Goal: Task Accomplishment & Management: Complete application form

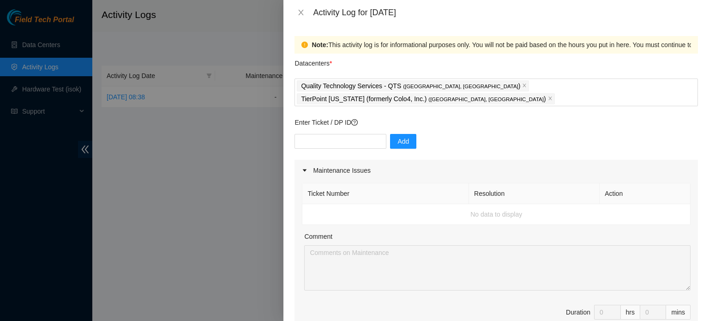
type textarea "T"
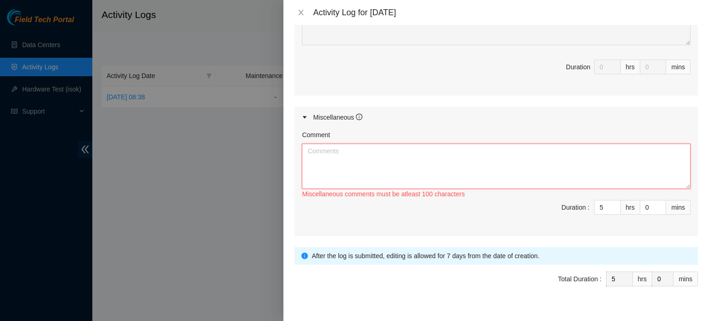
click at [347, 144] on textarea "Comment" at bounding box center [496, 166] width 389 height 45
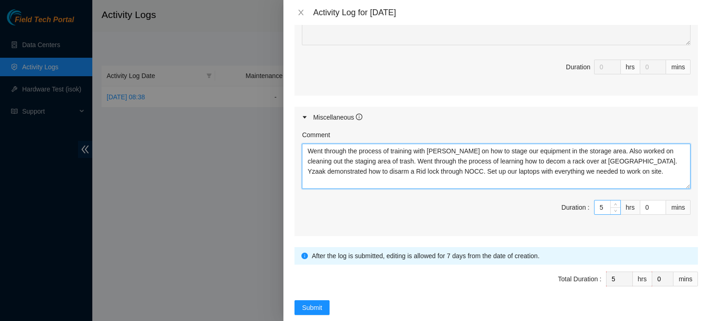
type textarea "Went through the process of training with [PERSON_NAME] on how to stage our equ…"
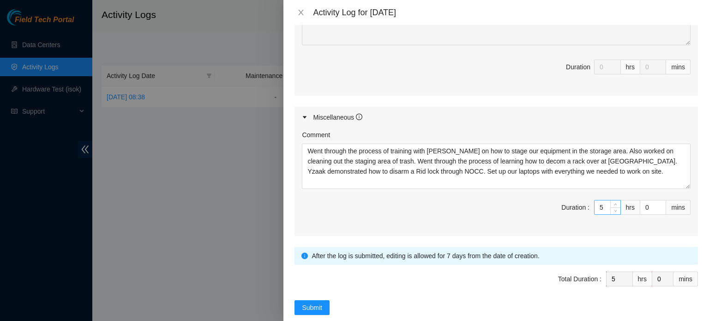
click at [602, 200] on input "5" at bounding box center [608, 207] width 26 height 14
type input "6"
click at [614, 203] on icon "up" at bounding box center [615, 204] width 3 height 3
type input "7"
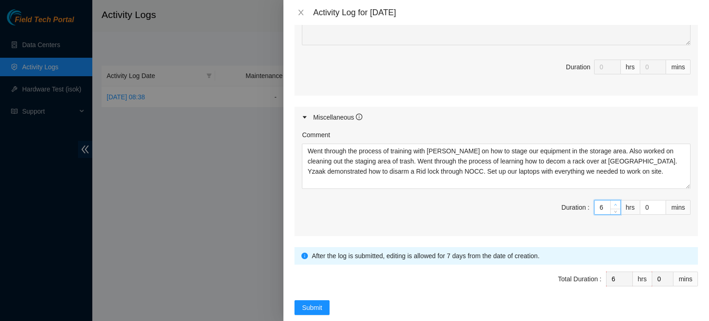
type input "7"
click at [614, 203] on icon "up" at bounding box center [615, 204] width 3 height 3
type input "8"
click at [614, 203] on icon "up" at bounding box center [615, 204] width 3 height 3
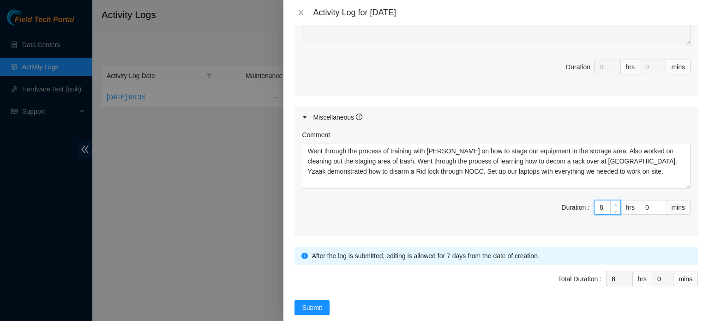
type input "9"
click at [614, 203] on icon "up" at bounding box center [615, 204] width 3 height 3
type input "1"
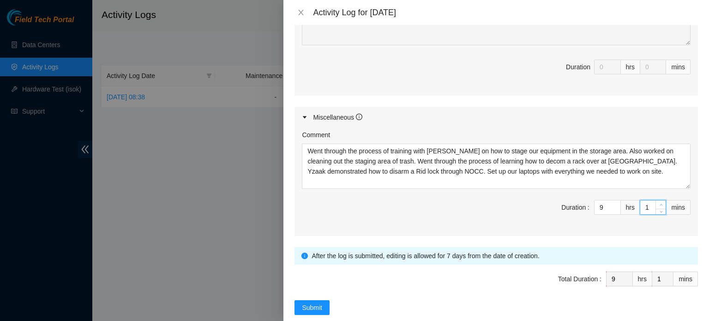
click at [656, 200] on span "Increase Value" at bounding box center [661, 204] width 10 height 8
type input "2"
click at [659, 202] on span "up" at bounding box center [662, 205] width 6 height 6
type input "3"
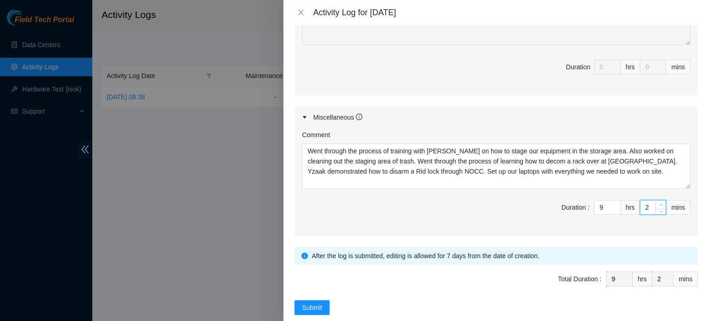
type input "3"
click at [659, 202] on span "up" at bounding box center [662, 205] width 6 height 6
type input "4"
click at [659, 202] on span "up" at bounding box center [662, 205] width 6 height 6
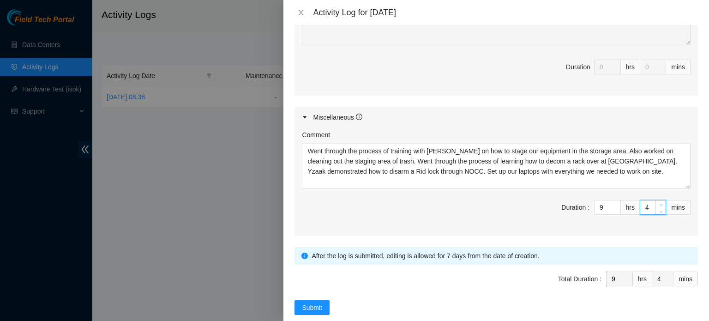
type input "5"
click at [659, 202] on span "up" at bounding box center [662, 205] width 6 height 6
type input "6"
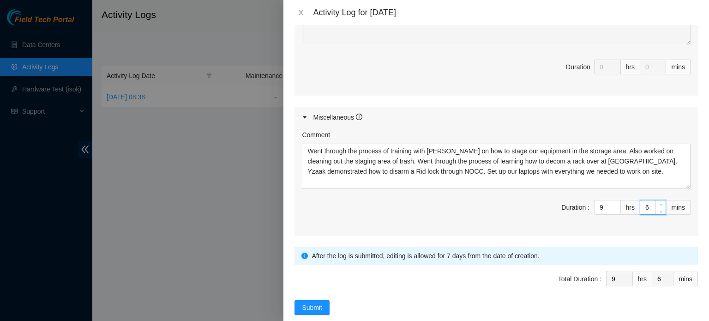
click at [659, 202] on span "up" at bounding box center [662, 205] width 6 height 6
type input "7"
click at [659, 202] on span "up" at bounding box center [662, 205] width 6 height 6
type input "8"
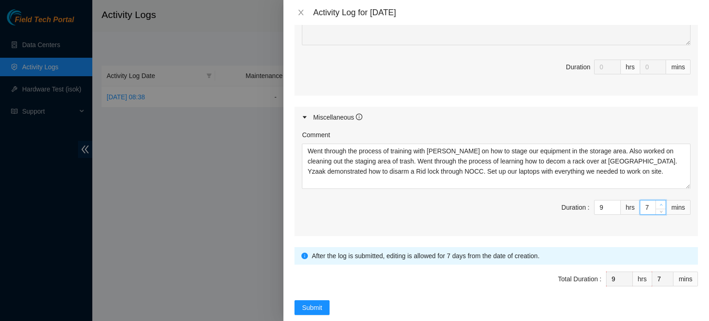
type input "8"
click at [659, 202] on span "up" at bounding box center [662, 205] width 6 height 6
type input "9"
click at [659, 202] on span "up" at bounding box center [662, 205] width 6 height 6
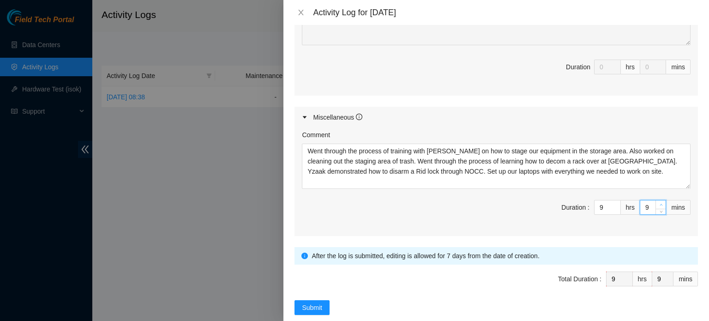
type input "10"
click at [659, 202] on span "up" at bounding box center [662, 205] width 6 height 6
type input "11"
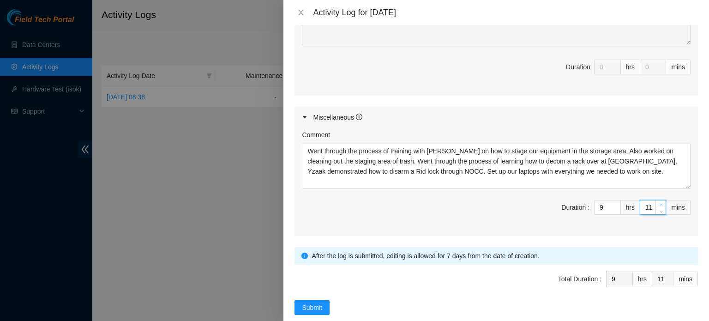
click at [659, 202] on span "up" at bounding box center [662, 205] width 6 height 6
type input "12"
click at [659, 202] on span "up" at bounding box center [662, 205] width 6 height 6
type input "13"
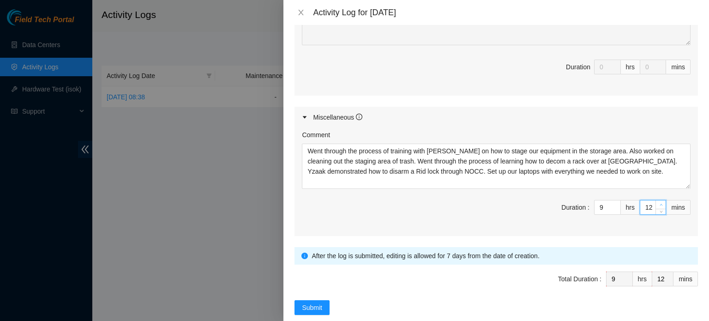
type input "13"
click at [659, 202] on span "up" at bounding box center [662, 205] width 6 height 6
type input "14"
click at [659, 202] on span "up" at bounding box center [662, 205] width 6 height 6
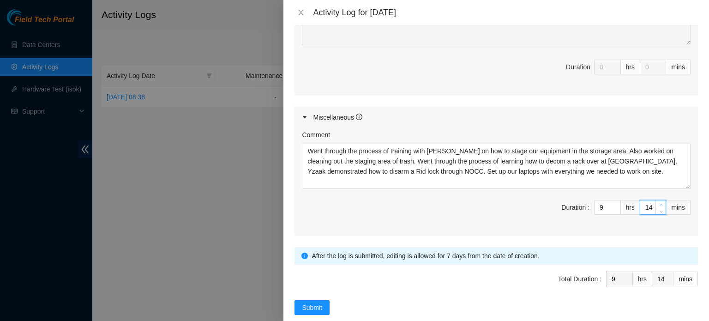
type input "15"
click at [659, 202] on span "up" at bounding box center [662, 205] width 6 height 6
type input "16"
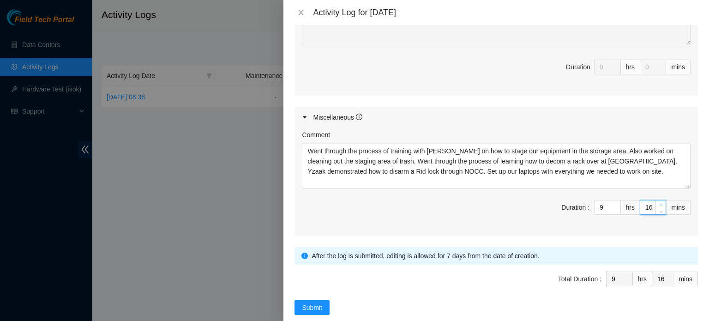
click at [659, 202] on span "up" at bounding box center [662, 205] width 6 height 6
type input "17"
click at [659, 202] on span "up" at bounding box center [662, 205] width 6 height 6
type input "18"
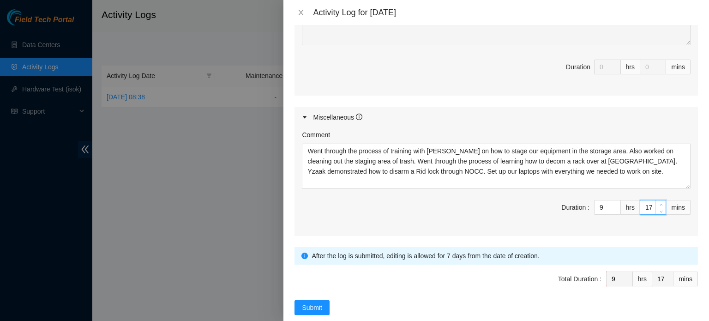
type input "18"
click at [659, 202] on span "up" at bounding box center [662, 205] width 6 height 6
type input "19"
click at [659, 202] on span "up" at bounding box center [662, 205] width 6 height 6
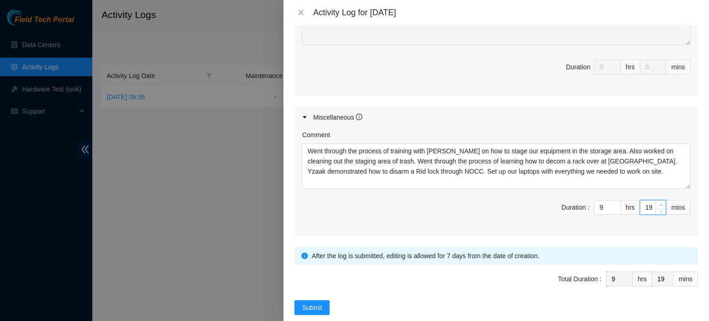
type input "20"
click at [659, 202] on span "up" at bounding box center [662, 205] width 6 height 6
type input "21"
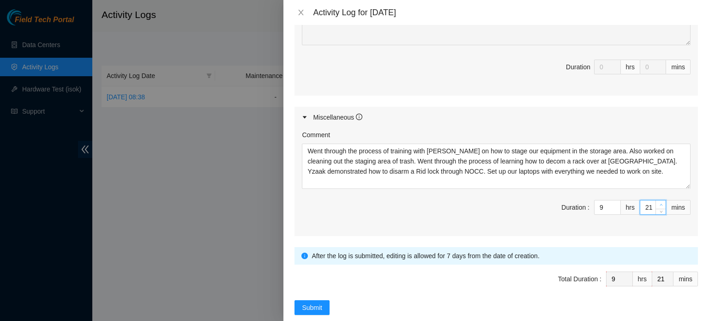
click at [659, 202] on span "up" at bounding box center [662, 205] width 6 height 6
type input "22"
click at [659, 202] on span "up" at bounding box center [662, 205] width 6 height 6
type input "23"
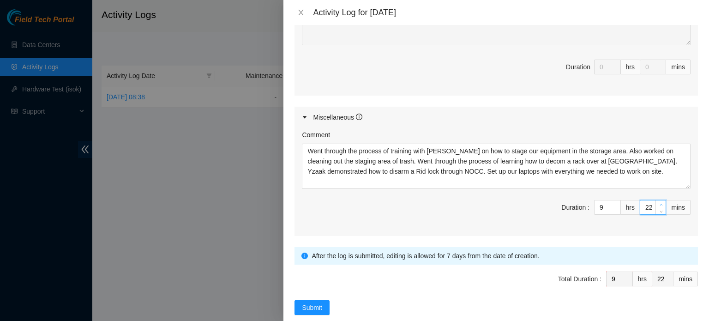
type input "23"
click at [659, 202] on span "up" at bounding box center [662, 205] width 6 height 6
type input "24"
click at [659, 202] on span "up" at bounding box center [662, 205] width 6 height 6
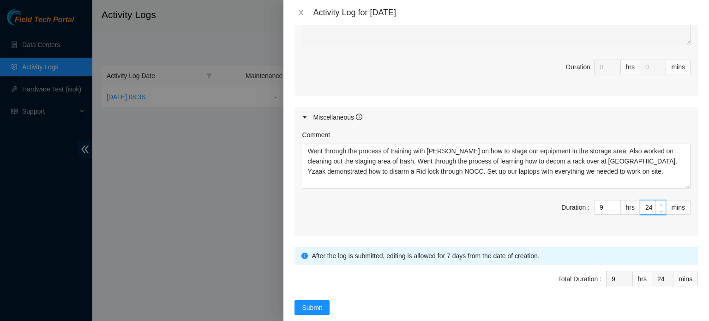
type input "25"
click at [659, 202] on span "up" at bounding box center [662, 205] width 6 height 6
click at [309, 303] on span "Submit" at bounding box center [312, 308] width 20 height 10
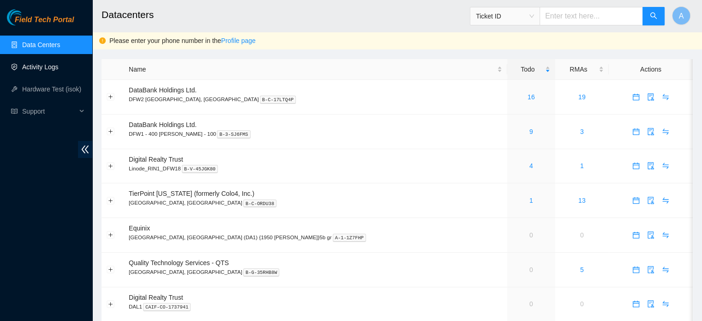
click at [58, 67] on link "Activity Logs" at bounding box center [40, 66] width 36 height 7
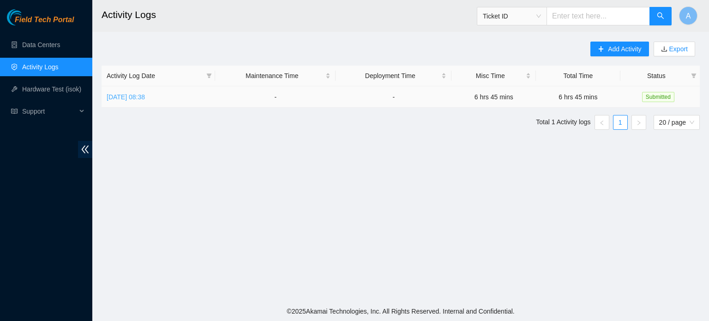
click at [145, 97] on link "[DATE] 08:38" at bounding box center [126, 96] width 38 height 7
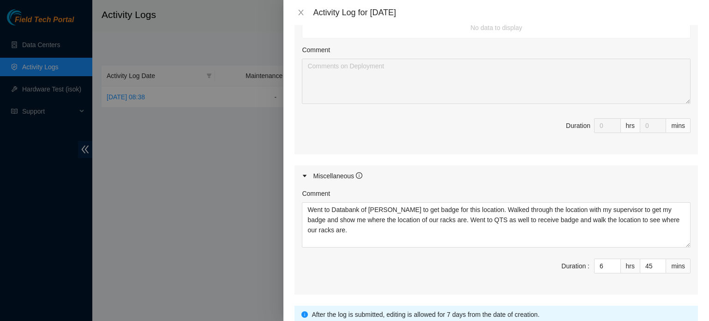
scroll to position [366, 0]
click at [174, 209] on div at bounding box center [354, 160] width 709 height 321
click at [310, 18] on div "Activity Log for 12-09-2025" at bounding box center [497, 12] width 426 height 25
click at [297, 12] on icon "close" at bounding box center [300, 12] width 7 height 7
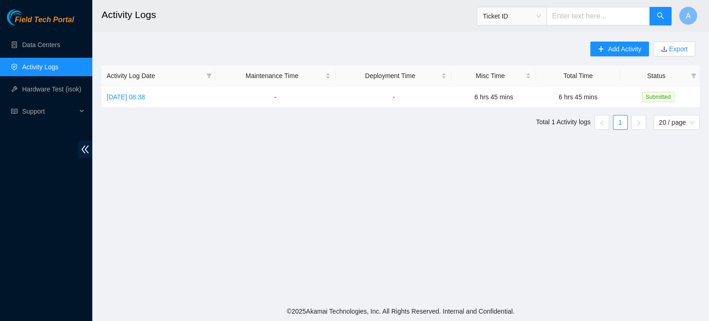
click at [47, 67] on link "Activity Logs" at bounding box center [40, 66] width 36 height 7
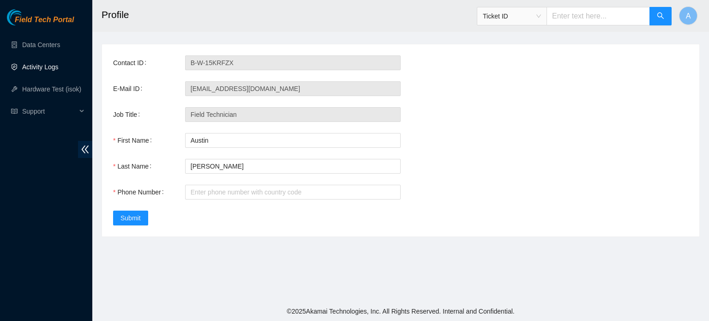
click at [50, 64] on link "Activity Logs" at bounding box center [40, 66] width 36 height 7
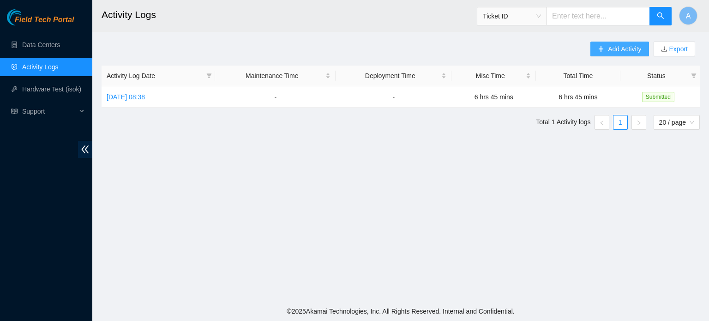
click at [626, 50] on span "Add Activity" at bounding box center [624, 49] width 33 height 10
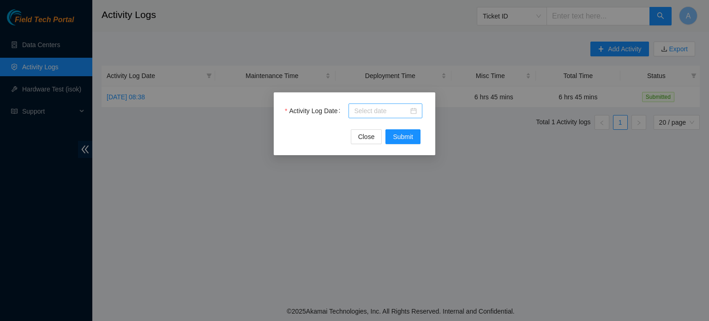
click at [406, 107] on input "Activity Log Date" at bounding box center [381, 111] width 54 height 10
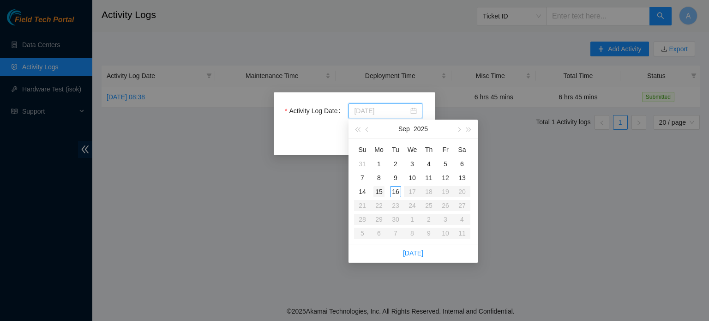
type input "2025-09-15"
click at [381, 189] on div "15" at bounding box center [379, 191] width 11 height 11
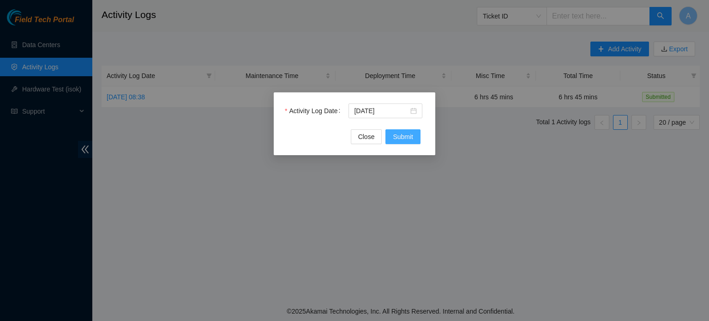
click at [396, 135] on span "Submit" at bounding box center [403, 137] width 20 height 10
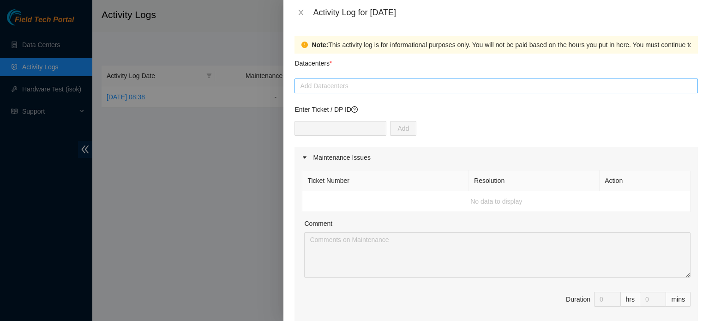
click at [333, 86] on div at bounding box center [496, 85] width 399 height 11
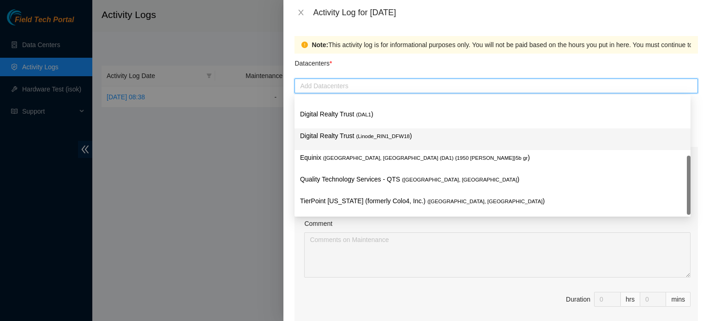
scroll to position [35, 0]
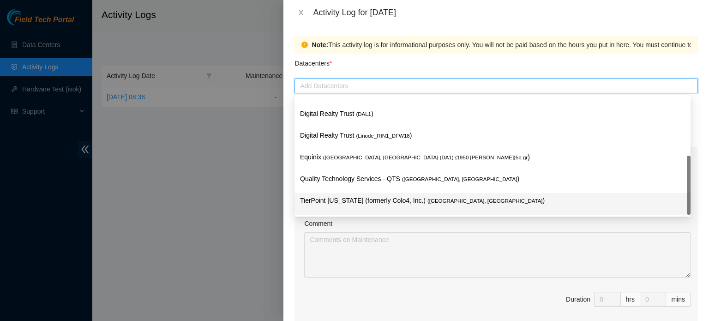
click at [365, 197] on p "TierPoint Texas (formerly Colo4, Inc.) ( Dallas, TX )" at bounding box center [492, 200] width 385 height 11
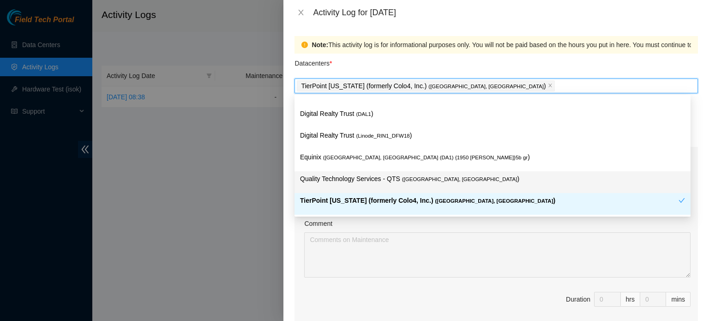
click at [343, 182] on p "Quality Technology Services - QTS ( Irving, TX )" at bounding box center [492, 179] width 385 height 11
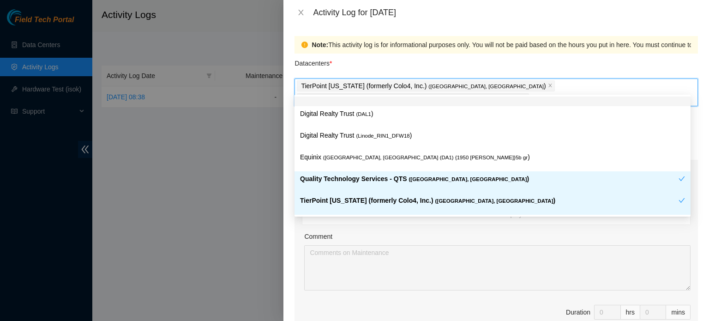
click at [429, 58] on div "Datacenters *" at bounding box center [497, 66] width 404 height 25
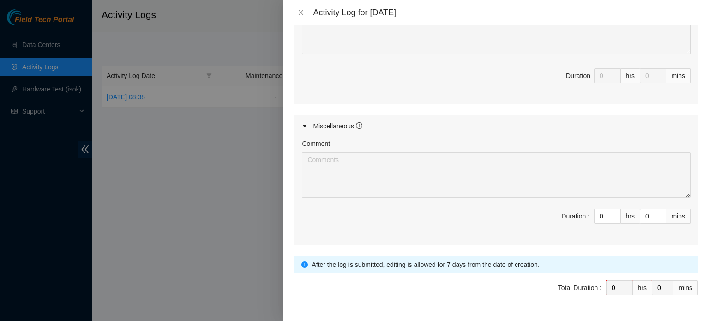
scroll to position [437, 0]
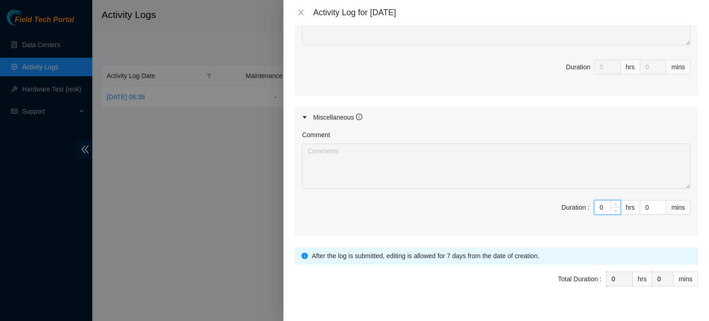
click at [596, 200] on input "0" at bounding box center [608, 207] width 26 height 14
type input "05"
type input "5"
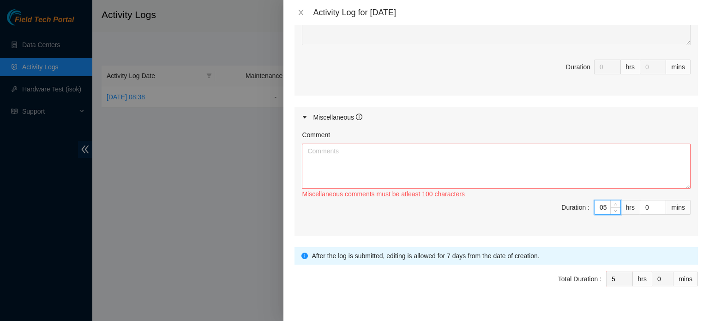
type input "0"
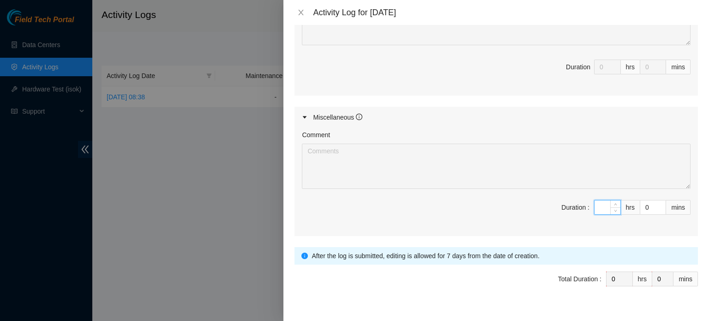
type input "5"
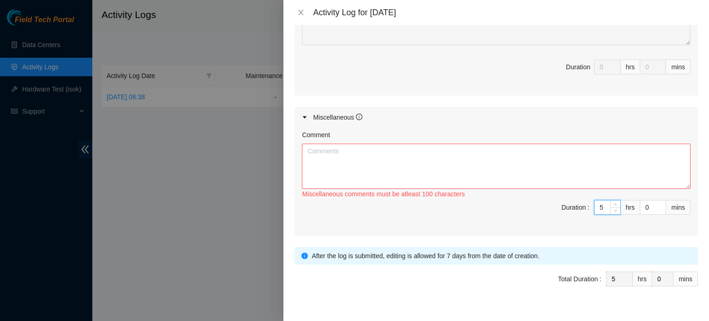
type input "5"
click at [418, 144] on textarea "Comment" at bounding box center [496, 166] width 389 height 45
click at [257, 197] on div at bounding box center [354, 160] width 709 height 321
click at [442, 153] on textarea "Comment" at bounding box center [496, 166] width 389 height 45
click at [600, 200] on input "5" at bounding box center [608, 207] width 26 height 14
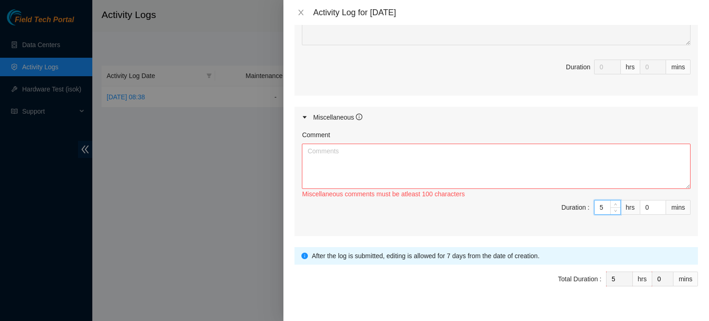
type input "0"
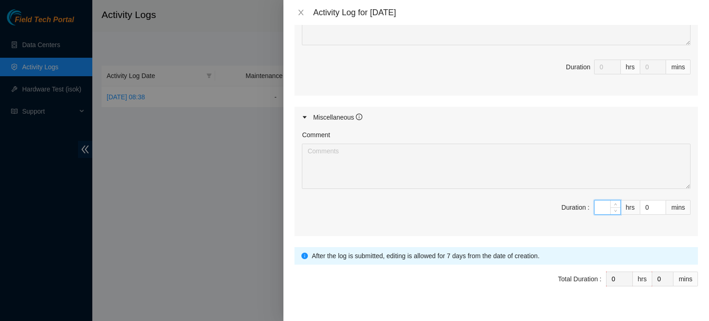
type input "6"
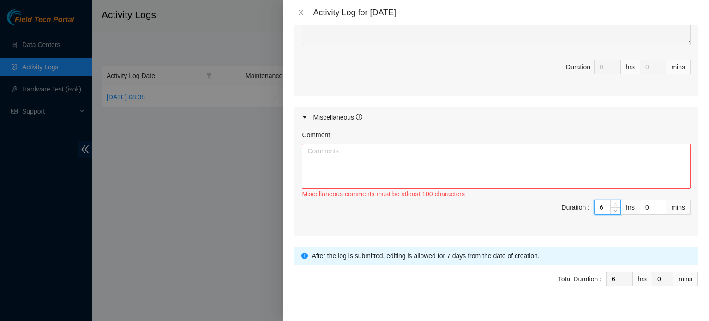
type input "6"
click at [461, 144] on textarea "Comment" at bounding box center [496, 166] width 389 height 45
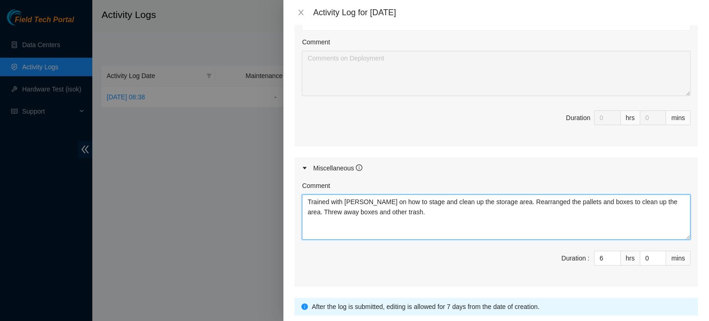
scroll to position [389, 0]
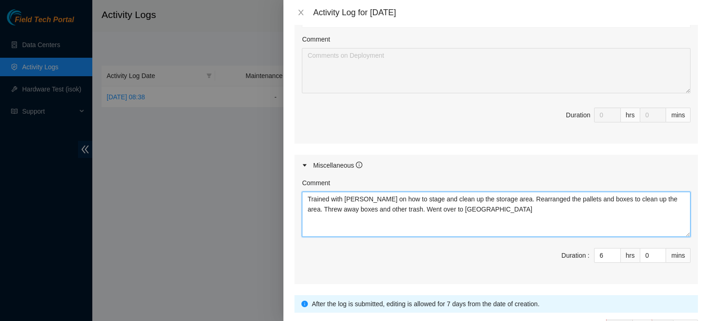
type textarea "Trained with Matias on how to stage and clean up the storage area. Rearranged t…"
